Goal: Navigation & Orientation: Find specific page/section

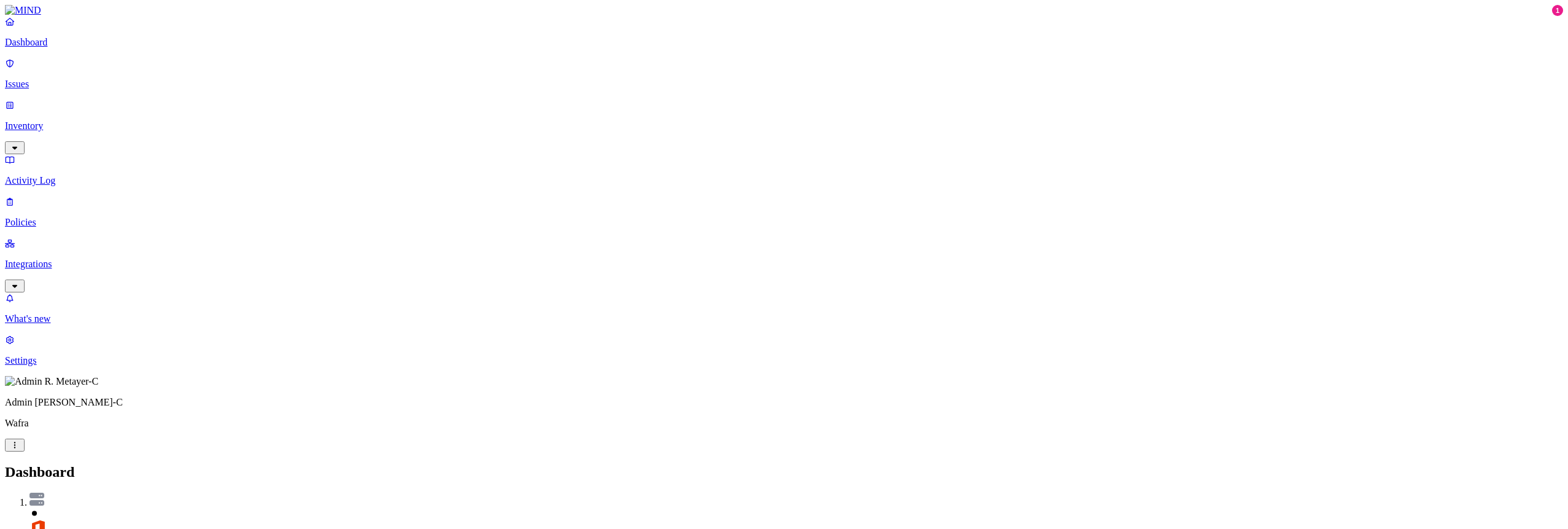
click at [97, 258] on p "Integrations" at bounding box center [784, 263] width 1558 height 11
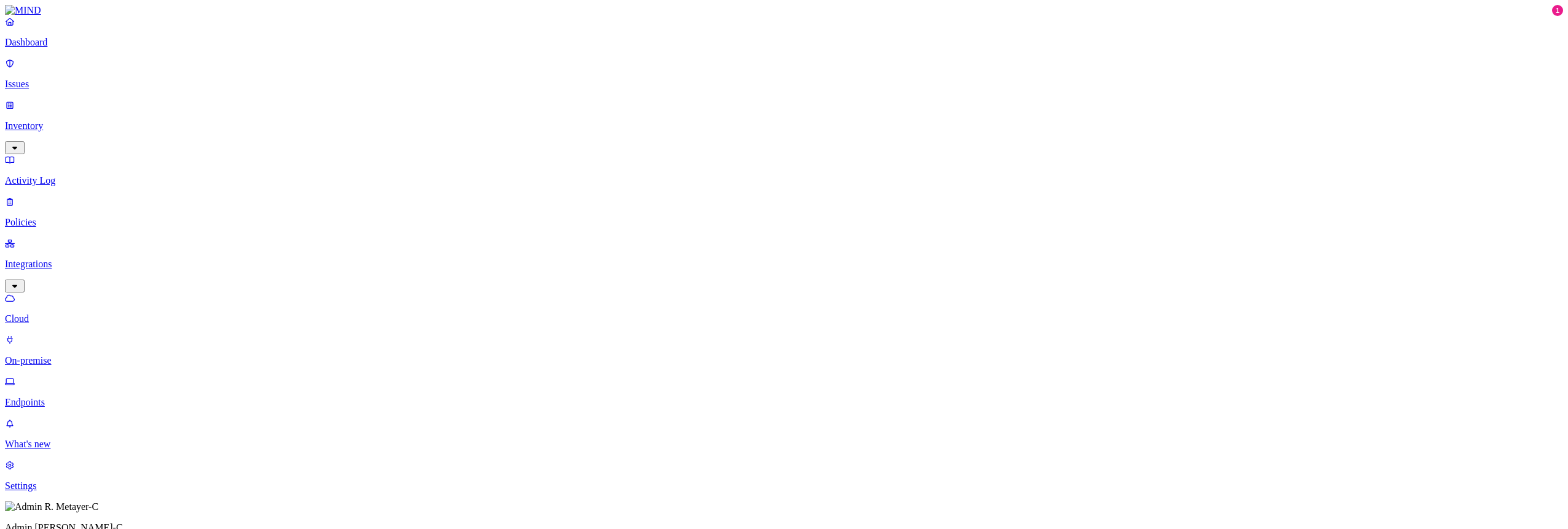
click at [92, 121] on p "Inventory" at bounding box center [784, 126] width 1558 height 11
click at [61, 217] on p "Users" at bounding box center [784, 222] width 1558 height 11
click at [55, 121] on p "Inventory" at bounding box center [784, 126] width 1558 height 11
